Goal: Task Accomplishment & Management: Use online tool/utility

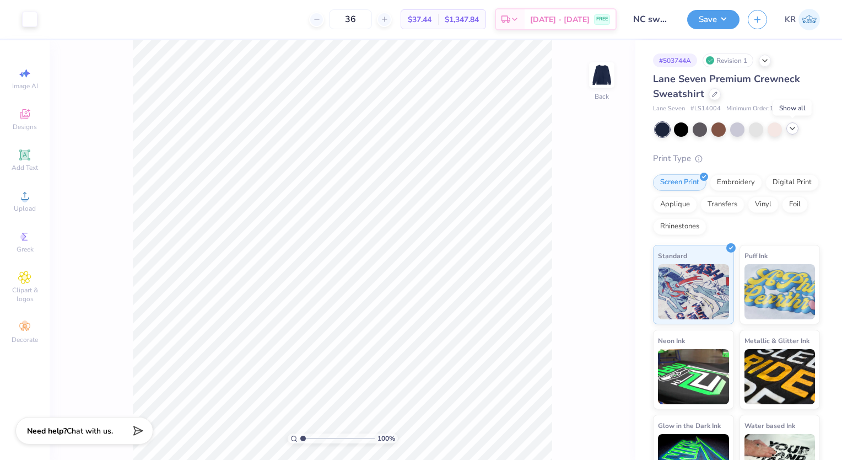
click at [789, 133] on div at bounding box center [792, 128] width 12 height 12
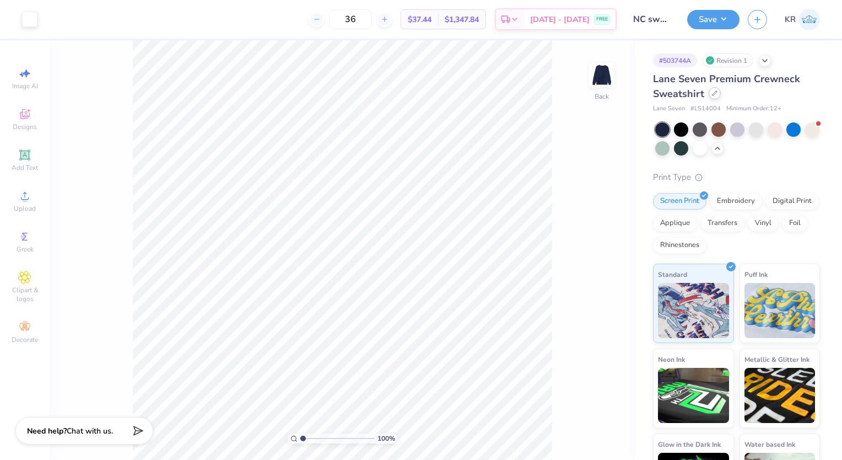
click at [716, 94] on icon at bounding box center [715, 93] width 6 height 6
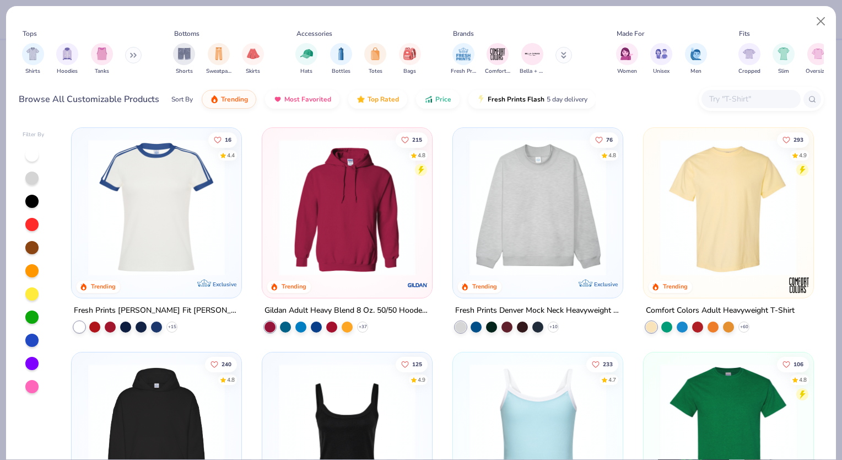
click at [724, 99] on input "text" at bounding box center [750, 99] width 85 height 13
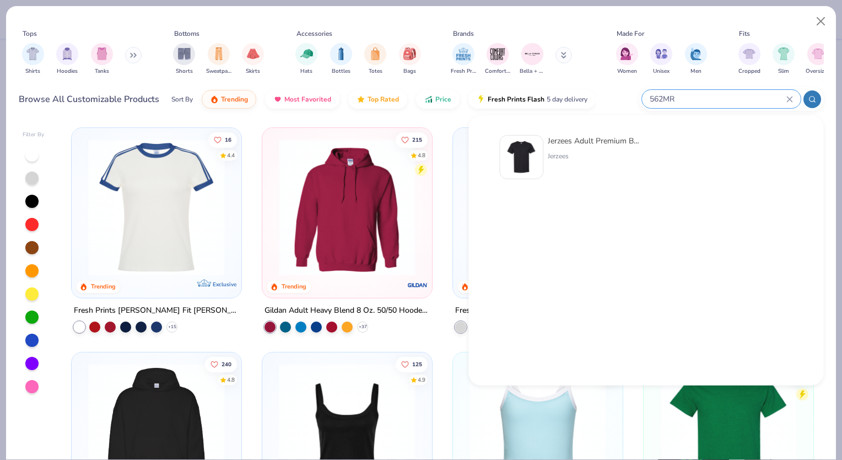
type input "562MR"
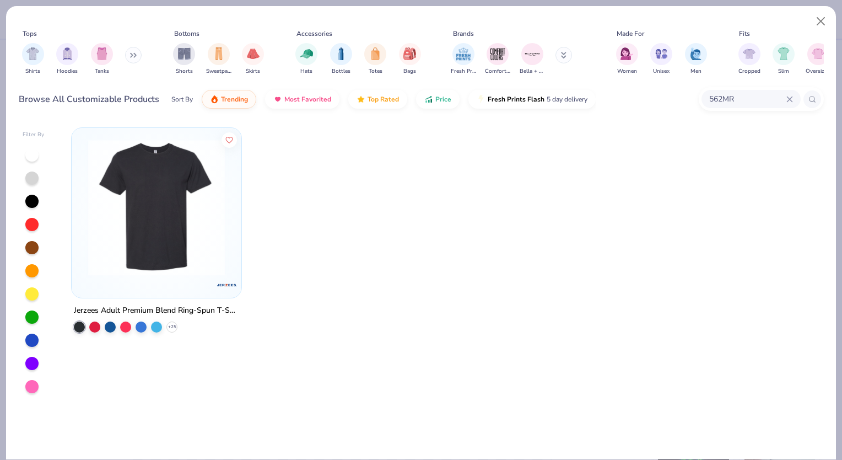
drag, startPoint x: 750, startPoint y: 90, endPoint x: 694, endPoint y: 89, distance: 56.2
click at [694, 89] on div "Browse All Customizable Products Sort By Trending Most Favorited Top Rated Pric…" at bounding box center [421, 99] width 805 height 31
drag, startPoint x: 694, startPoint y: 89, endPoint x: 761, endPoint y: 98, distance: 67.8
click at [761, 98] on input "562MR" at bounding box center [747, 99] width 78 height 13
click at [788, 96] on icon at bounding box center [789, 99] width 7 height 7
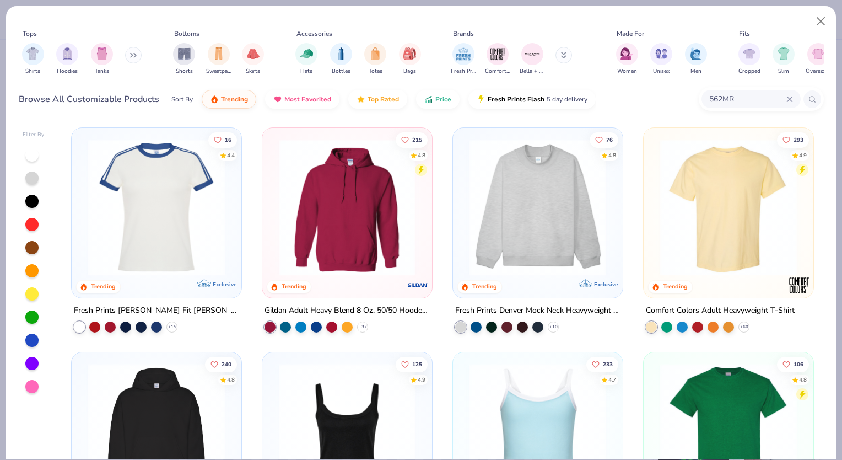
drag, startPoint x: 764, startPoint y: 101, endPoint x: 693, endPoint y: 101, distance: 70.5
click at [693, 101] on div "Browse All Customizable Products Sort By Trending Most Favorited Top Rated Pric…" at bounding box center [421, 99] width 805 height 31
type input "jerzees"
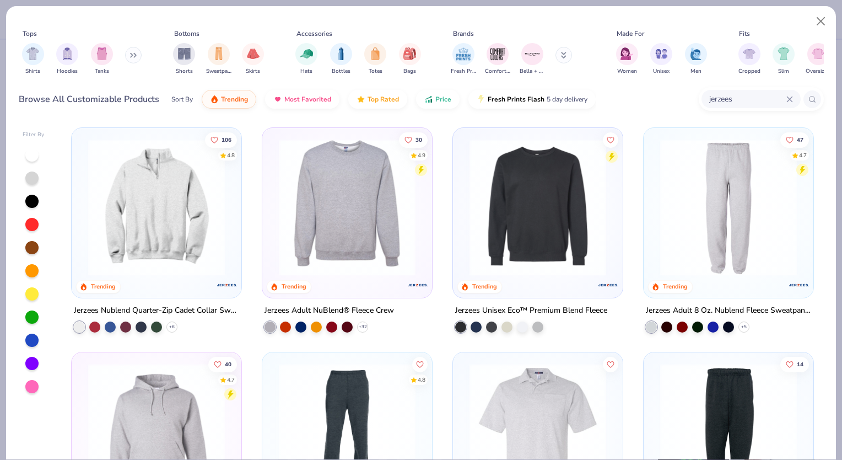
click at [357, 231] on img at bounding box center [347, 207] width 148 height 137
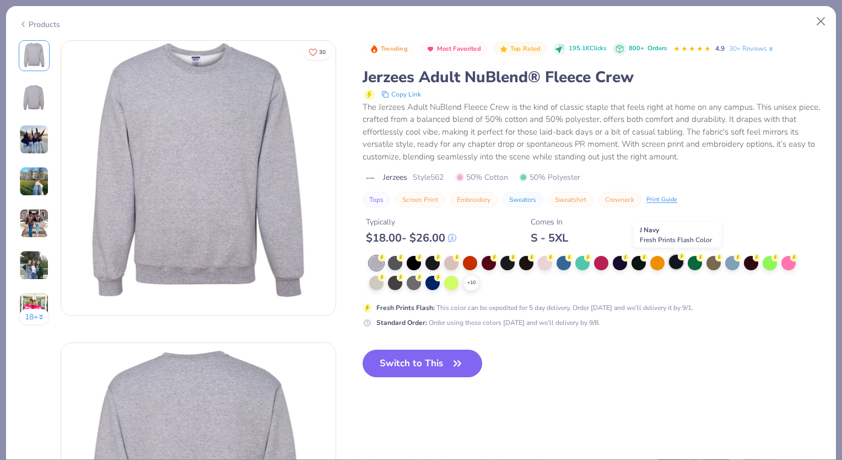
click at [677, 265] on div at bounding box center [676, 262] width 14 height 14
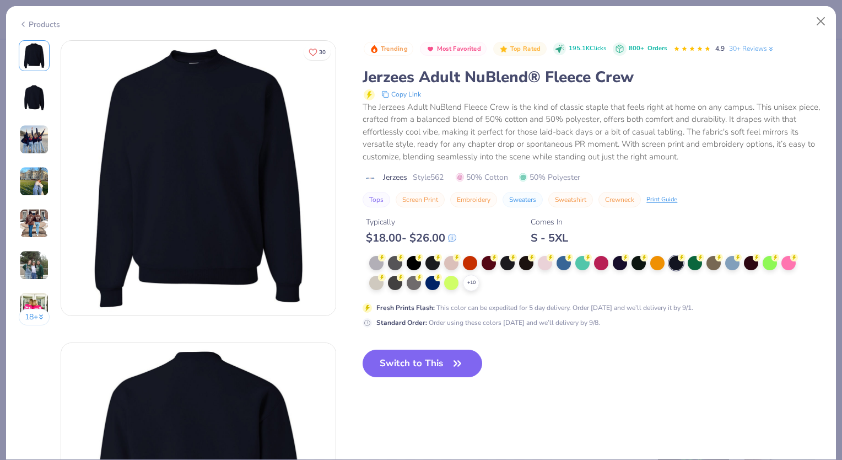
click at [478, 274] on div "+ 10" at bounding box center [586, 273] width 434 height 35
click at [474, 278] on icon at bounding box center [471, 282] width 9 height 9
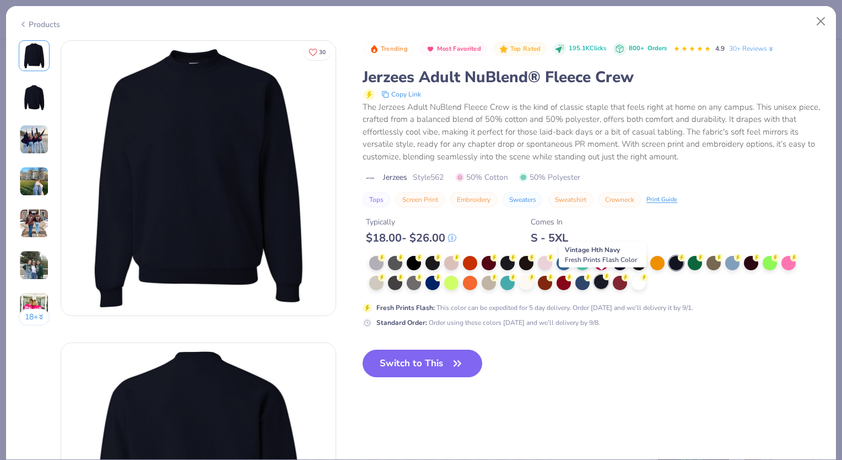
click at [607, 280] on div at bounding box center [601, 281] width 14 height 14
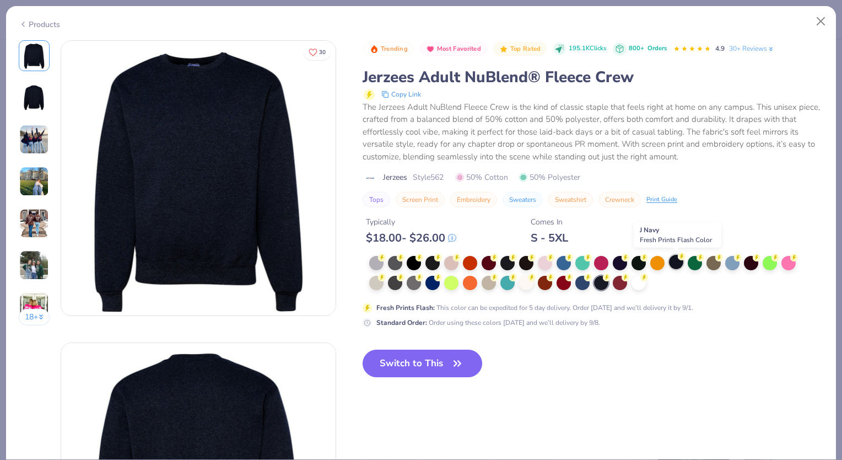
click at [679, 263] on div at bounding box center [676, 262] width 14 height 14
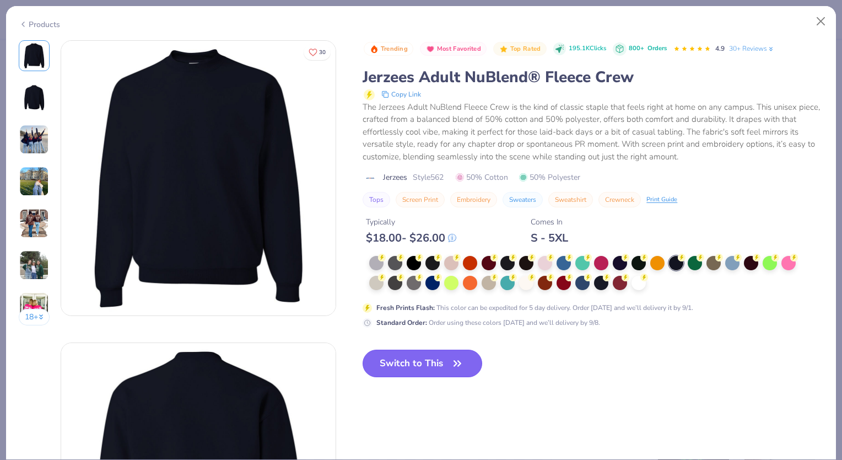
click at [447, 367] on button "Switch to This" at bounding box center [423, 363] width 120 height 28
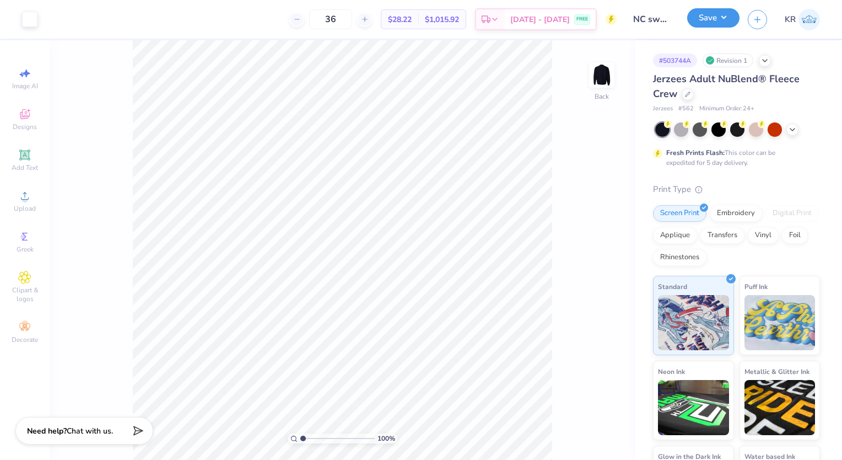
click at [718, 13] on button "Save" at bounding box center [713, 17] width 52 height 19
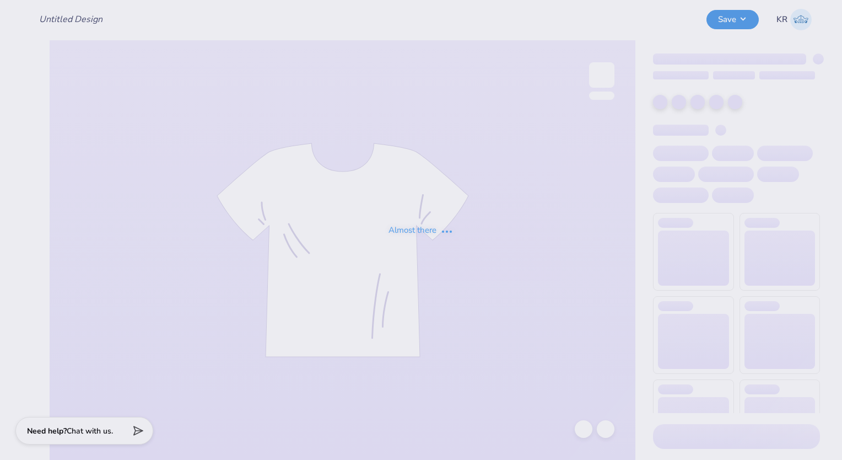
type input "NC sweatshirt"
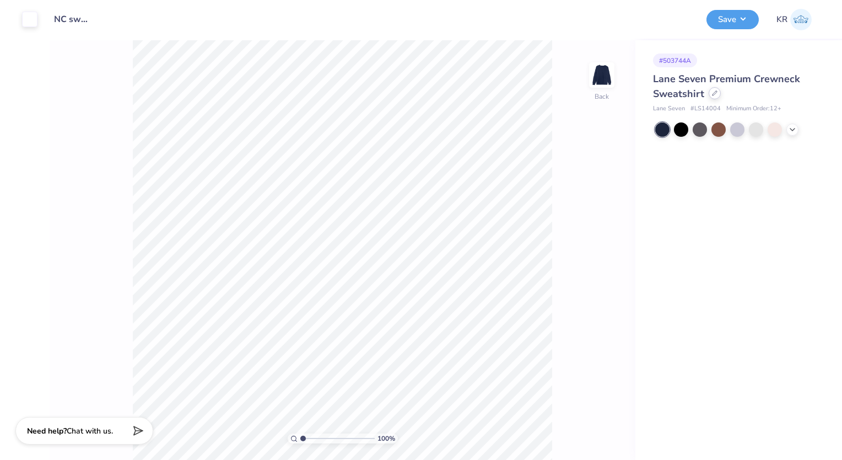
click at [716, 96] on div at bounding box center [715, 93] width 12 height 12
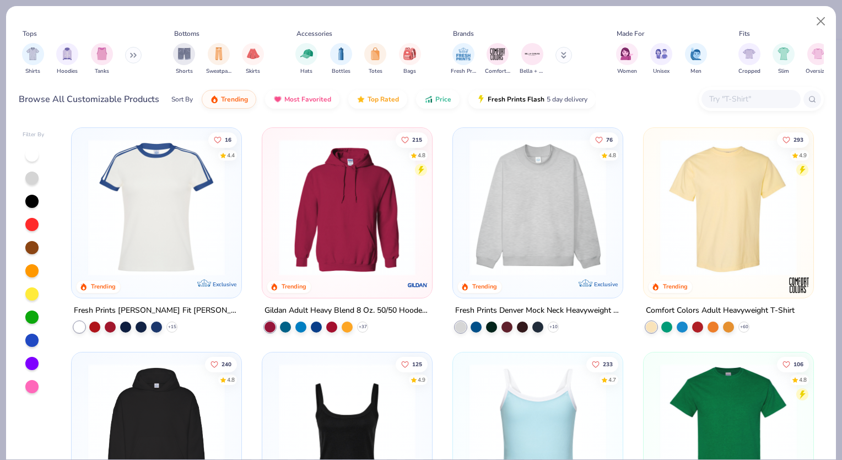
click at [730, 99] on input "text" at bounding box center [750, 99] width 85 height 13
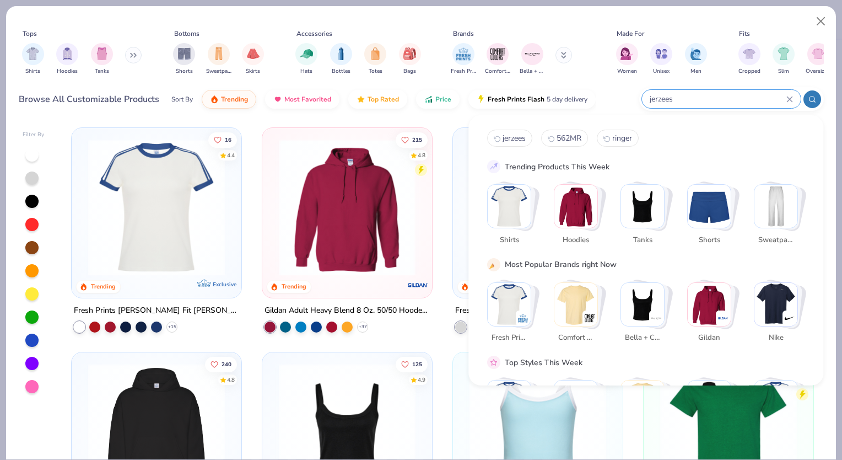
type input "jerzees"
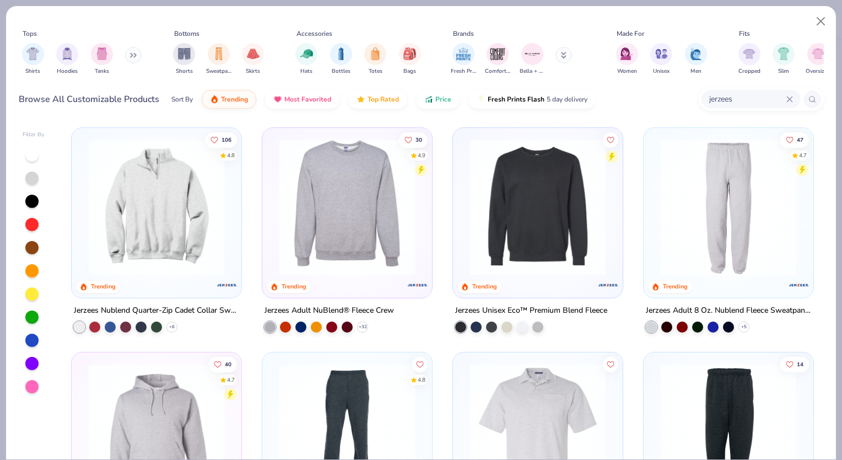
click at [386, 230] on img at bounding box center [347, 207] width 148 height 137
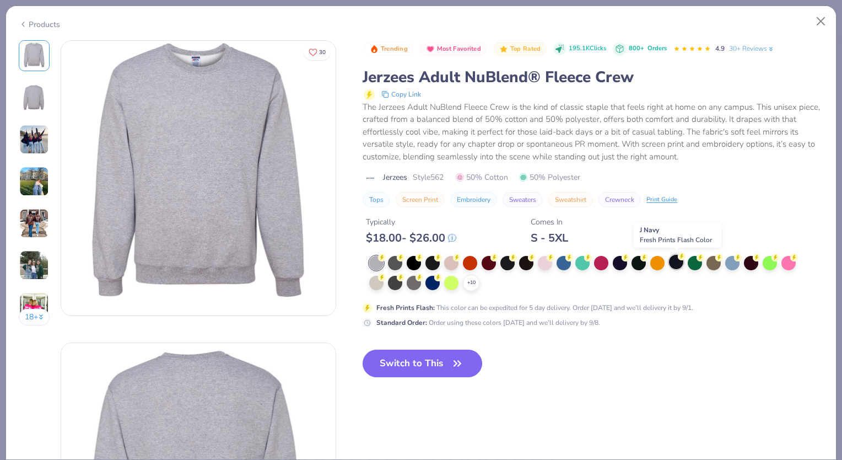
click at [670, 263] on div at bounding box center [676, 262] width 14 height 14
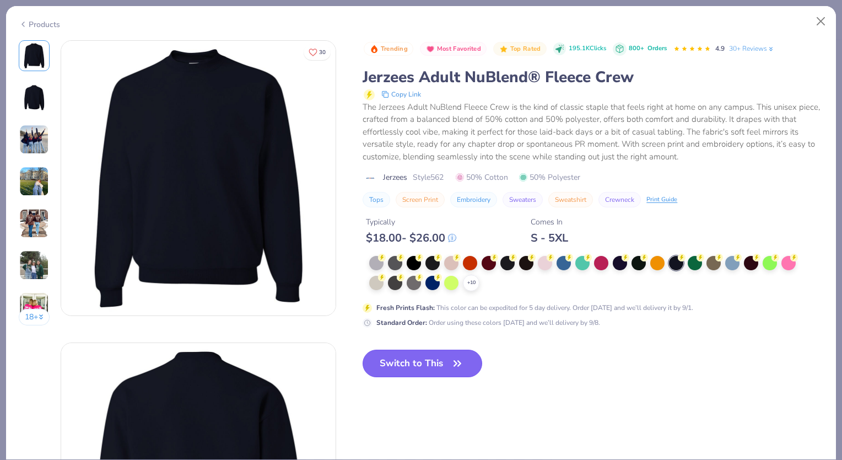
click at [422, 363] on button "Switch to This" at bounding box center [423, 363] width 120 height 28
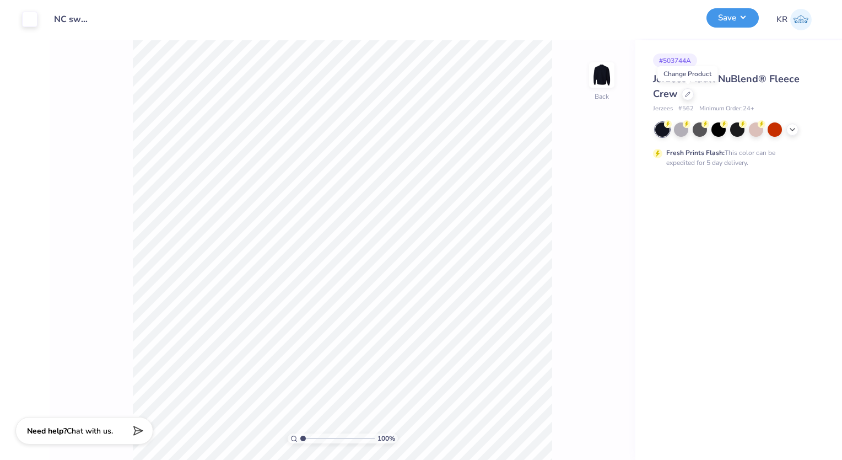
click at [737, 23] on button "Save" at bounding box center [732, 17] width 52 height 19
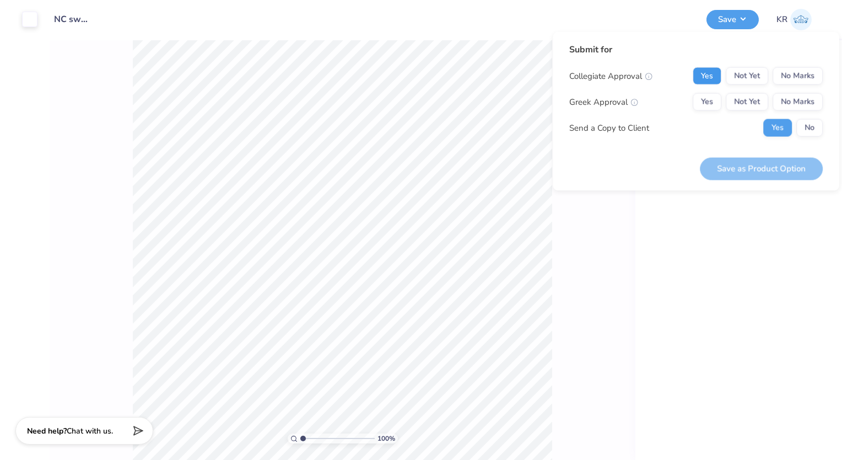
click at [710, 74] on button "Yes" at bounding box center [707, 76] width 29 height 18
click at [797, 105] on button "No Marks" at bounding box center [797, 102] width 50 height 18
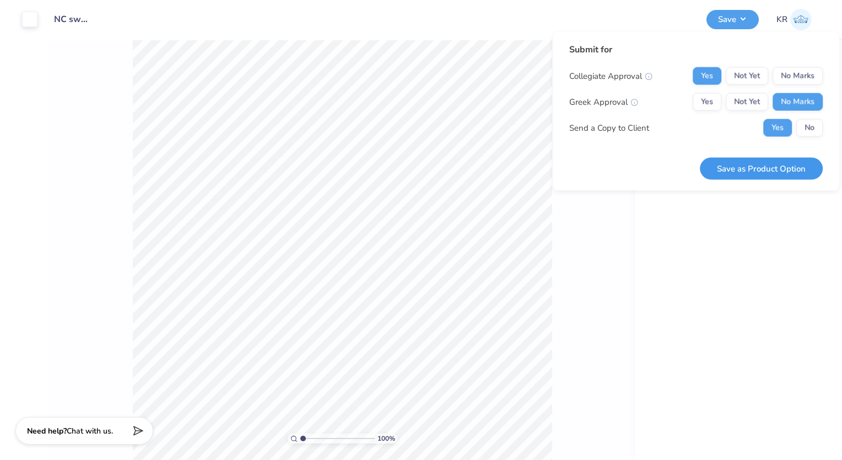
click at [775, 161] on button "Save as Product Option" at bounding box center [761, 168] width 123 height 23
